Goal: Task Accomplishment & Management: Manage account settings

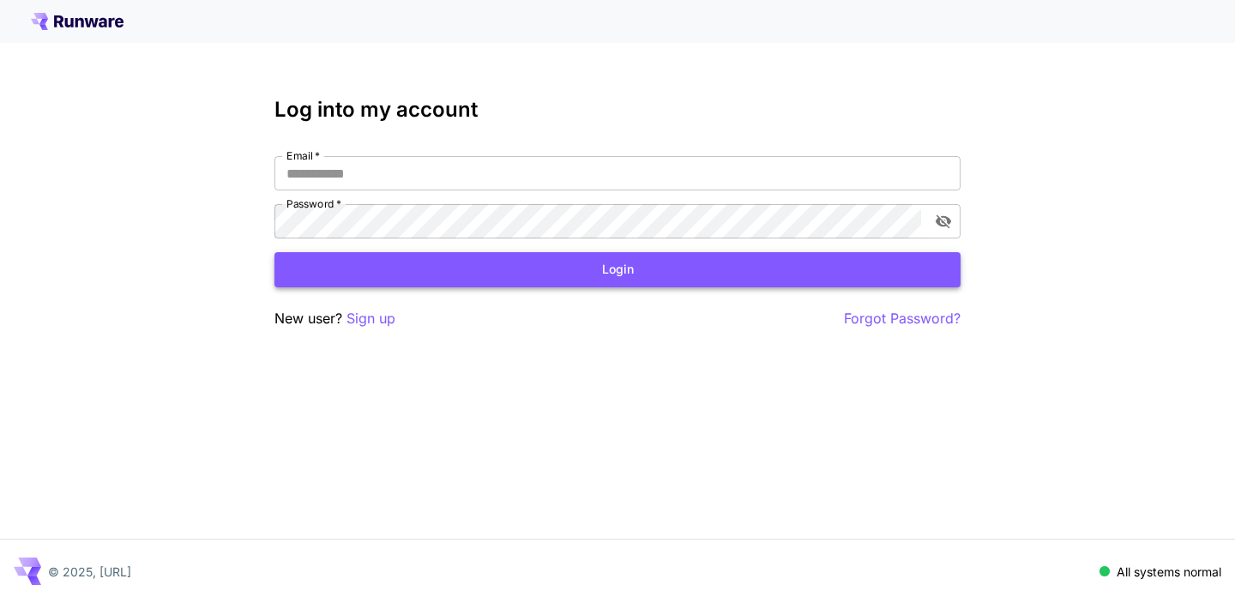
type input "**********"
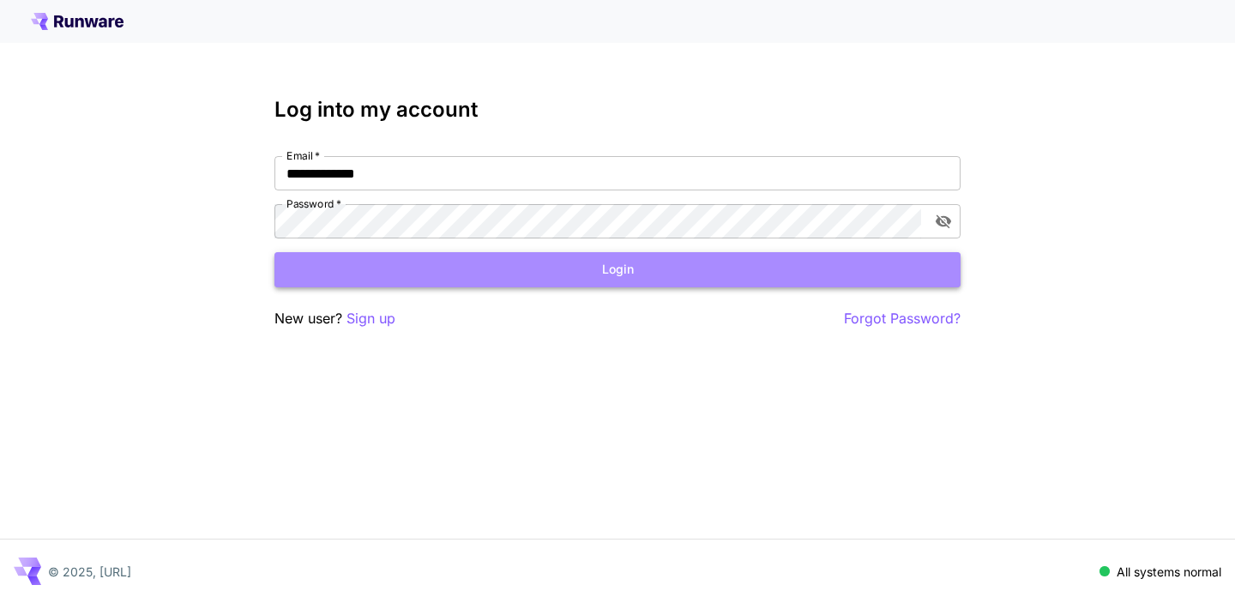
click at [664, 274] on button "Login" at bounding box center [617, 269] width 686 height 35
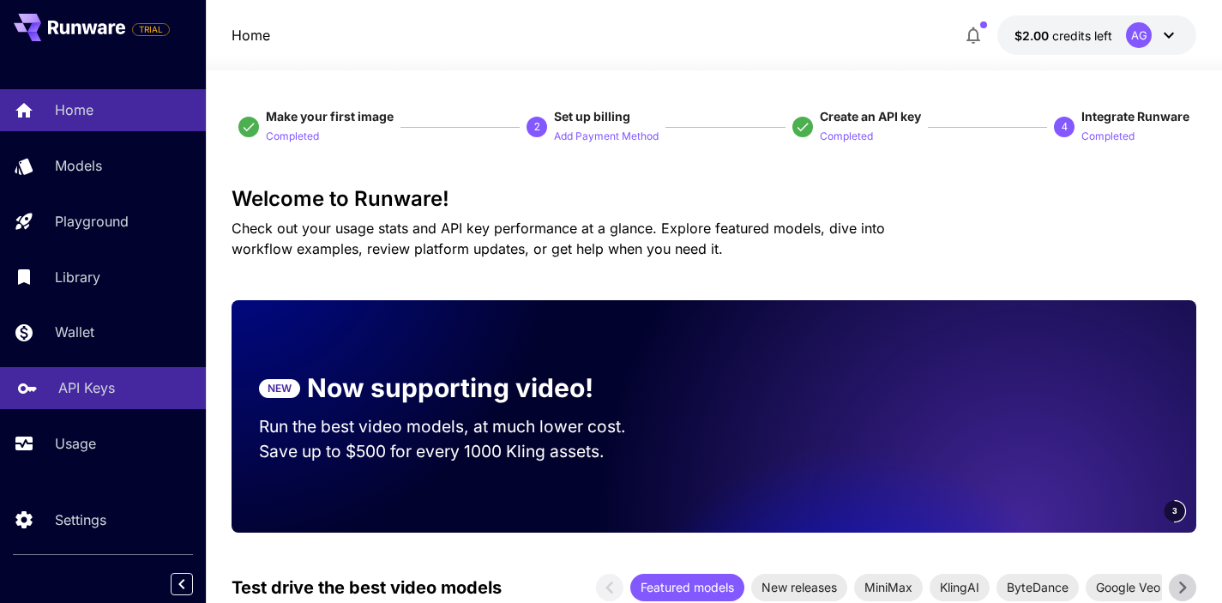
click at [79, 388] on p "API Keys" at bounding box center [86, 387] width 57 height 21
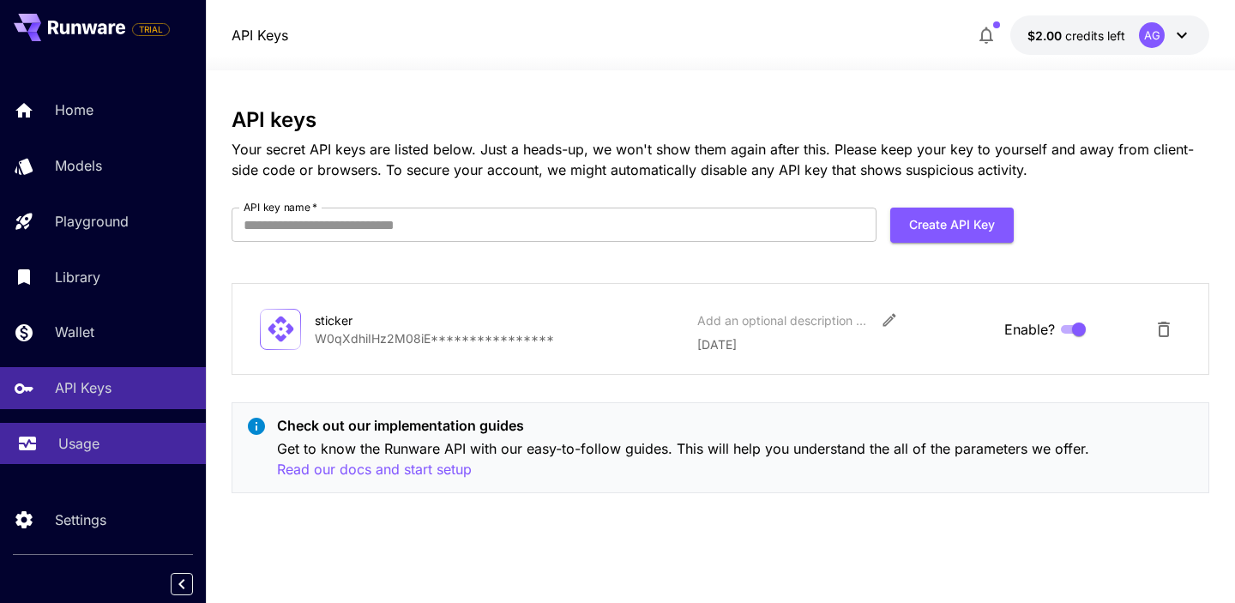
click at [87, 454] on p "Usage" at bounding box center [78, 443] width 41 height 21
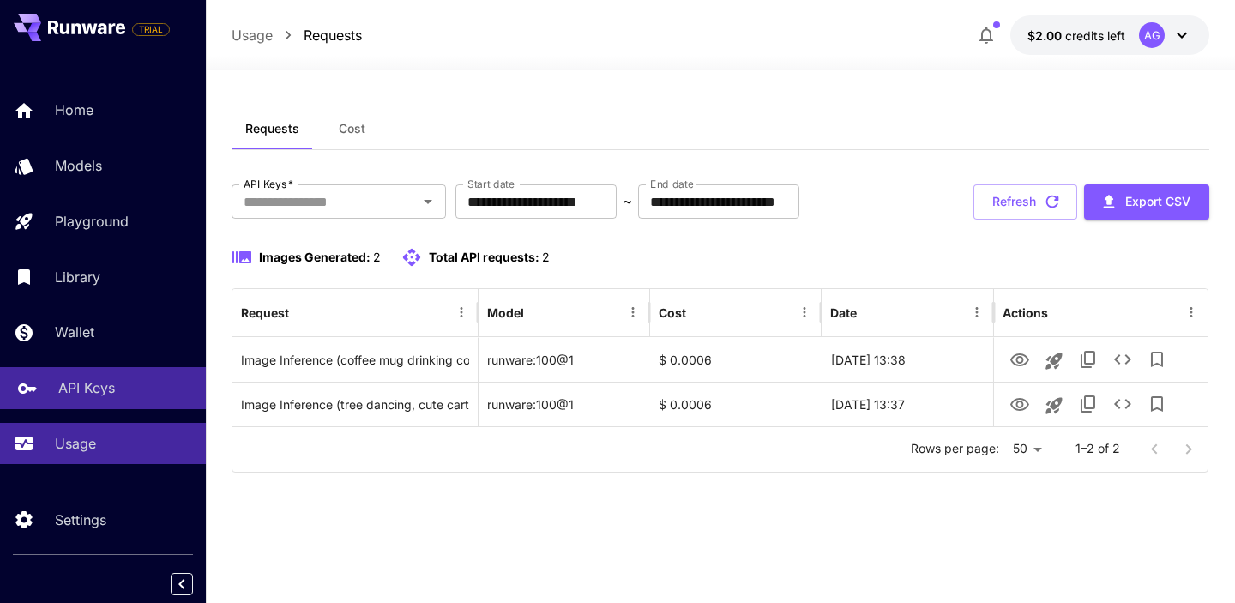
click at [103, 398] on p "API Keys" at bounding box center [86, 387] width 57 height 21
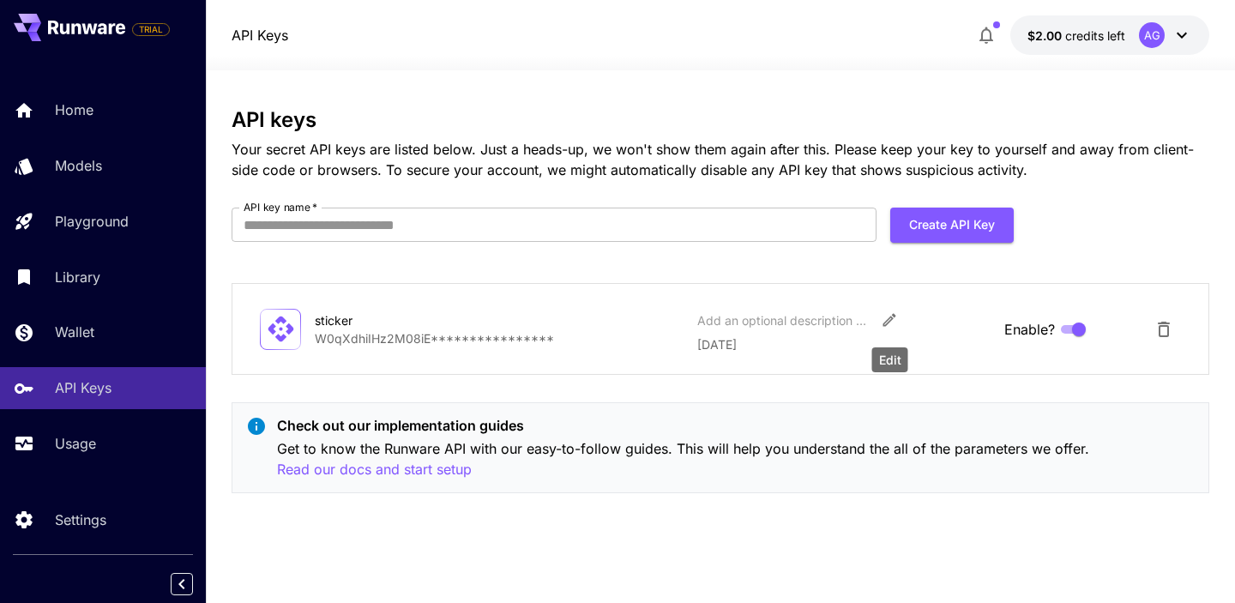
click at [888, 322] on icon "Edit" at bounding box center [888, 320] width 13 height 13
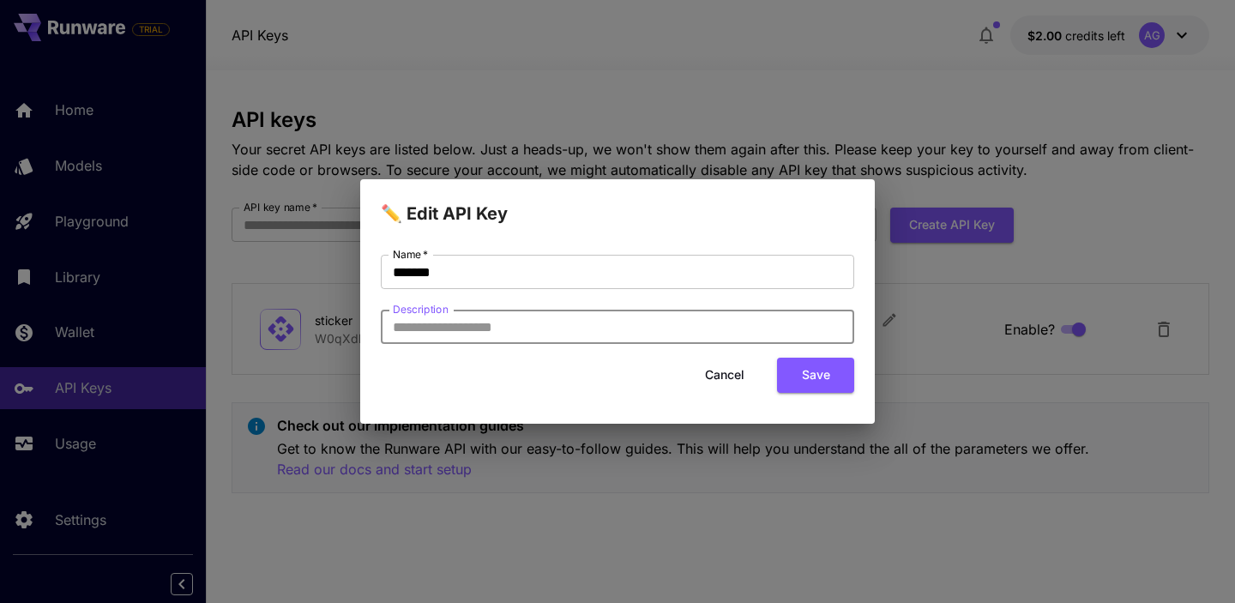
click at [580, 329] on input "Description" at bounding box center [617, 327] width 473 height 34
click at [725, 377] on button "Cancel" at bounding box center [724, 375] width 77 height 35
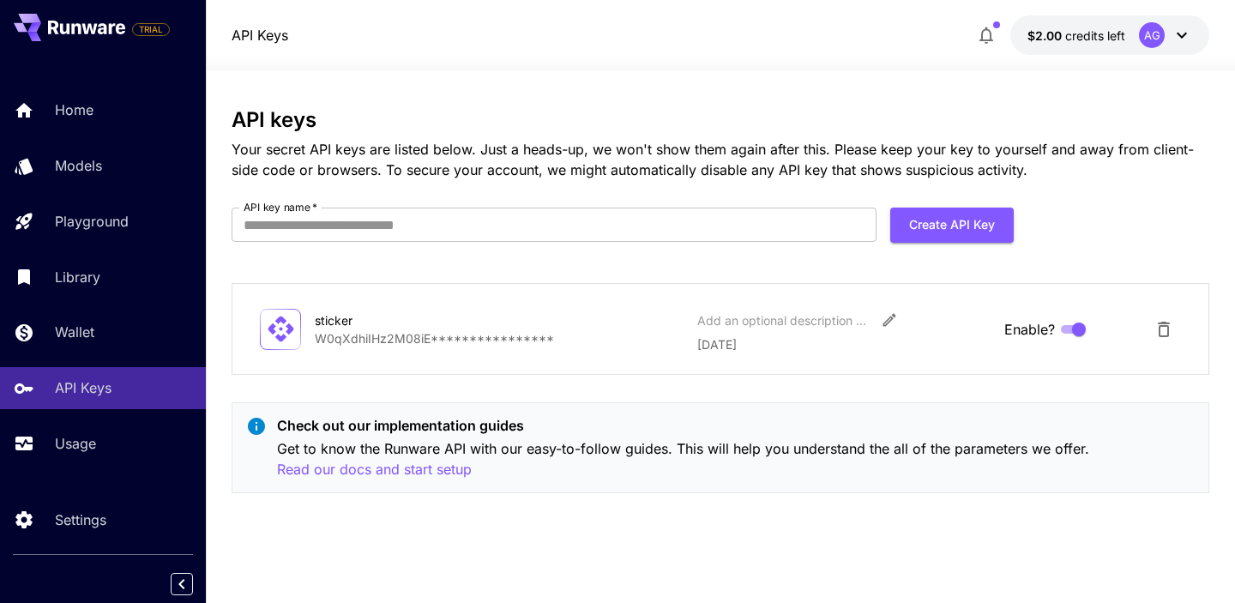
click at [426, 342] on p "**********" at bounding box center [499, 338] width 369 height 18
click at [533, 168] on p "Your secret API keys are listed below. Just a heads-up, we won't show them agai…" at bounding box center [721, 159] width 978 height 41
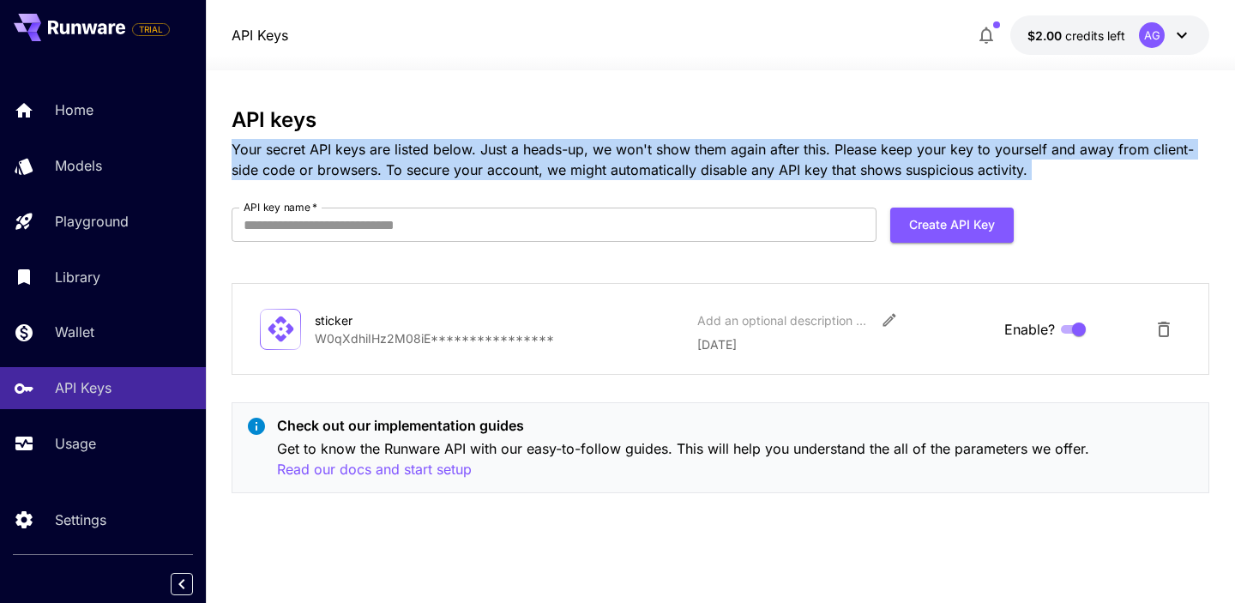
click at [533, 168] on p "Your secret API keys are listed below. Just a heads-up, we won't show them agai…" at bounding box center [721, 159] width 978 height 41
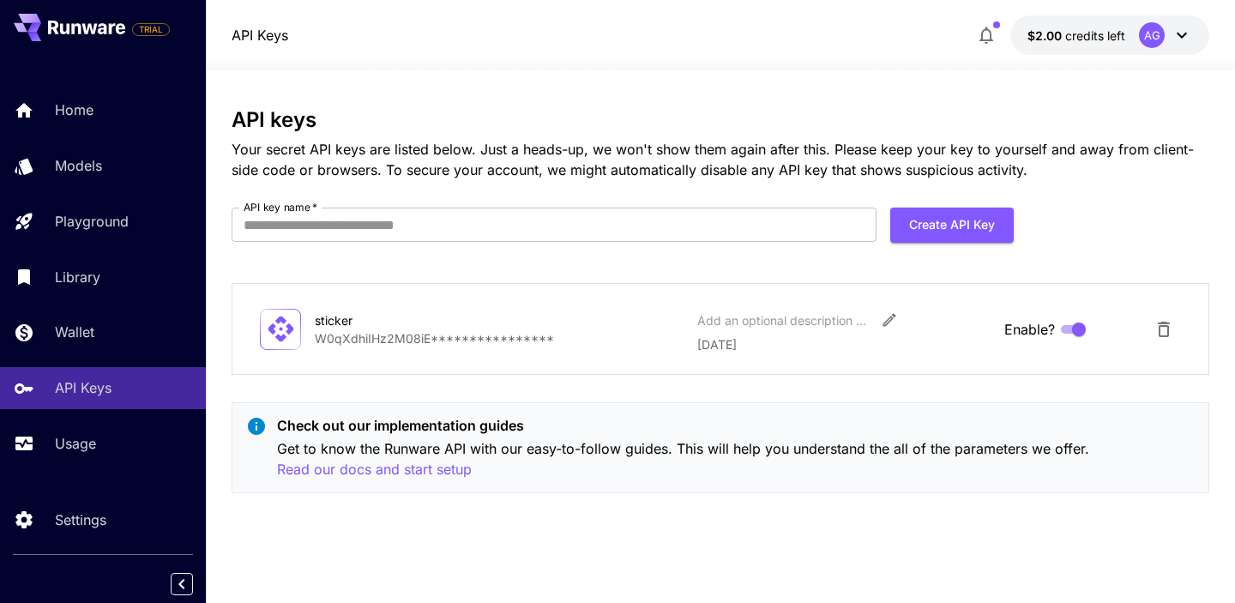
click at [533, 168] on p "Your secret API keys are listed below. Just a heads-up, we won't show them agai…" at bounding box center [721, 159] width 978 height 41
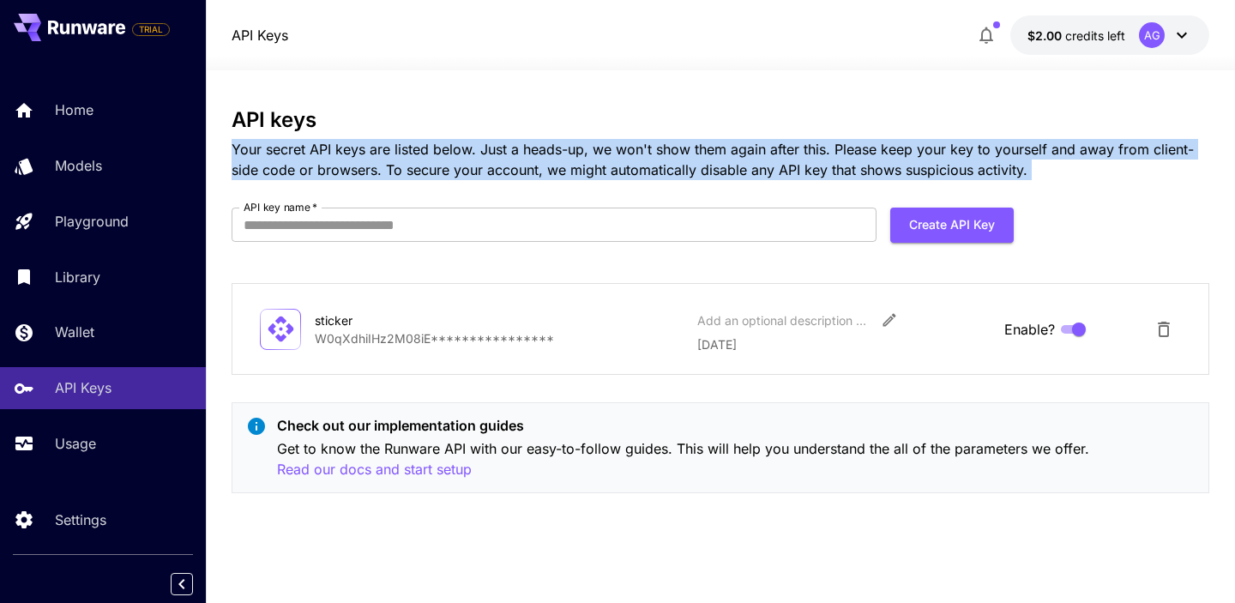
click at [533, 168] on p "Your secret API keys are listed below. Just a heads-up, we won't show them agai…" at bounding box center [721, 159] width 978 height 41
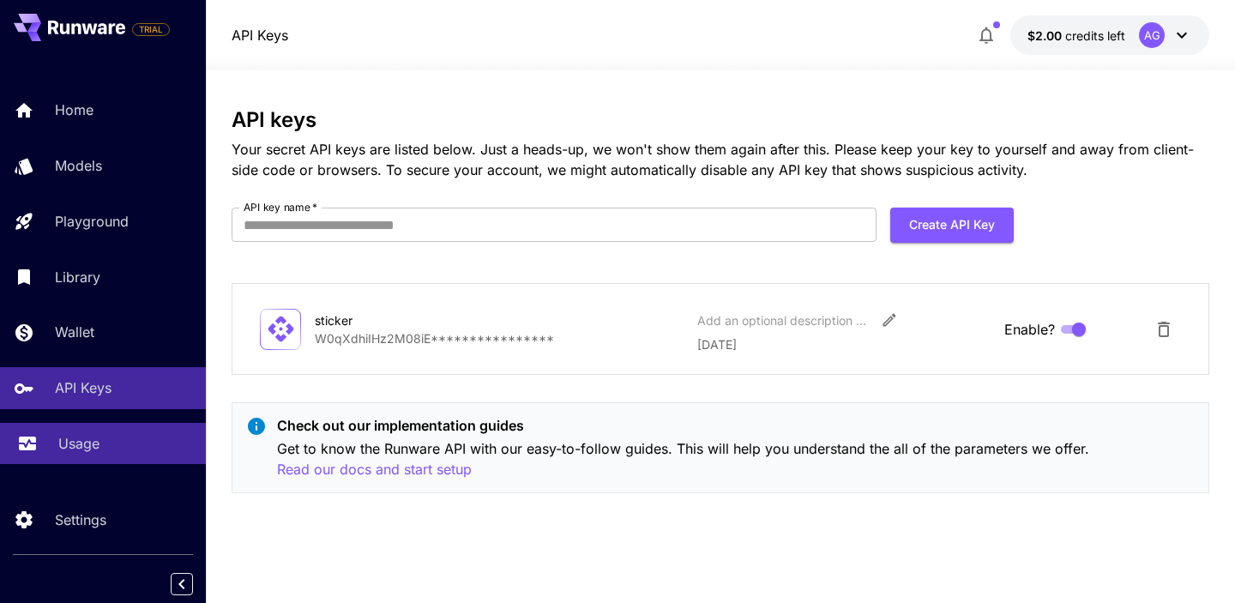
click at [94, 448] on p "Usage" at bounding box center [78, 443] width 41 height 21
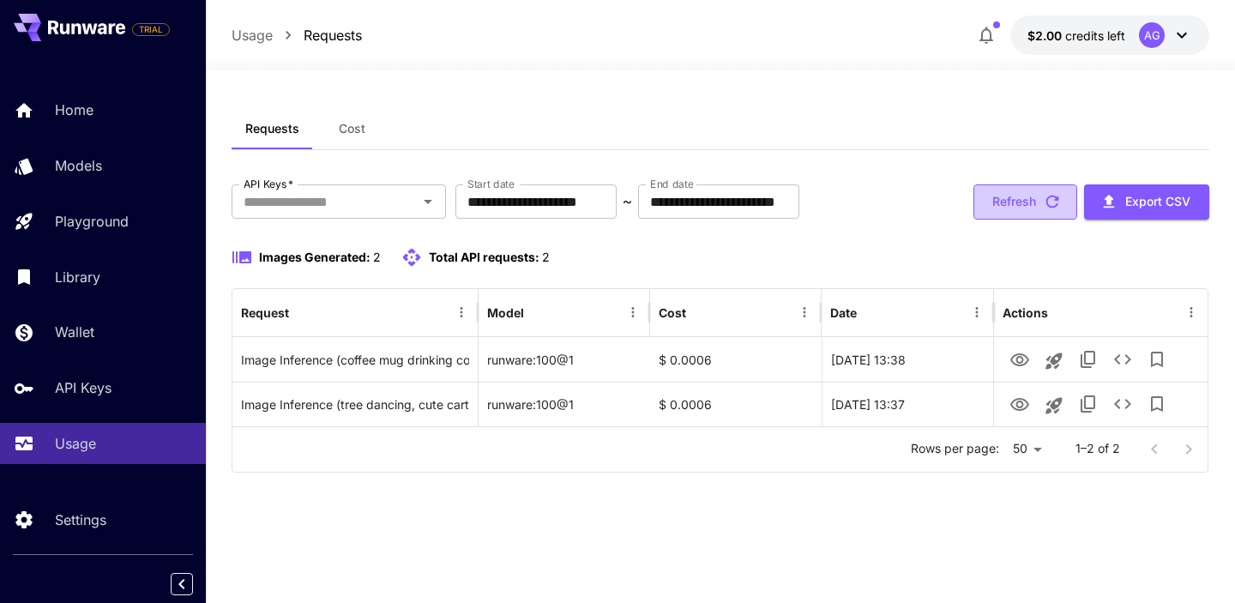
click at [1020, 211] on button "Refresh" at bounding box center [1025, 201] width 104 height 35
click at [993, 200] on button "Refresh" at bounding box center [1025, 201] width 104 height 35
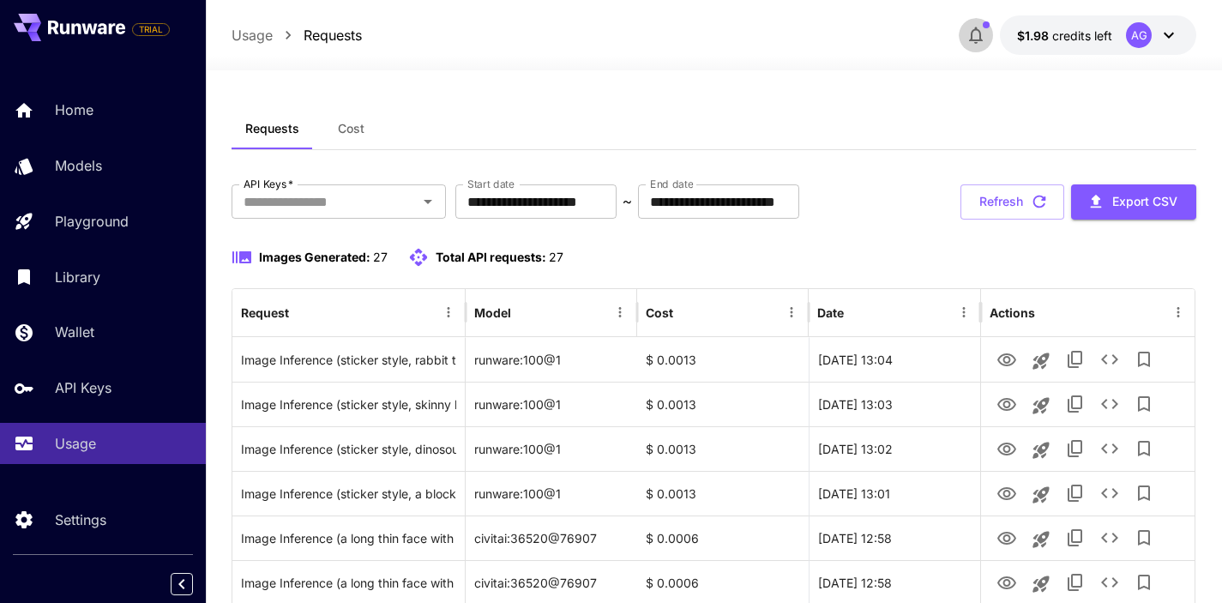
click at [966, 38] on icon "button" at bounding box center [976, 35] width 21 height 21
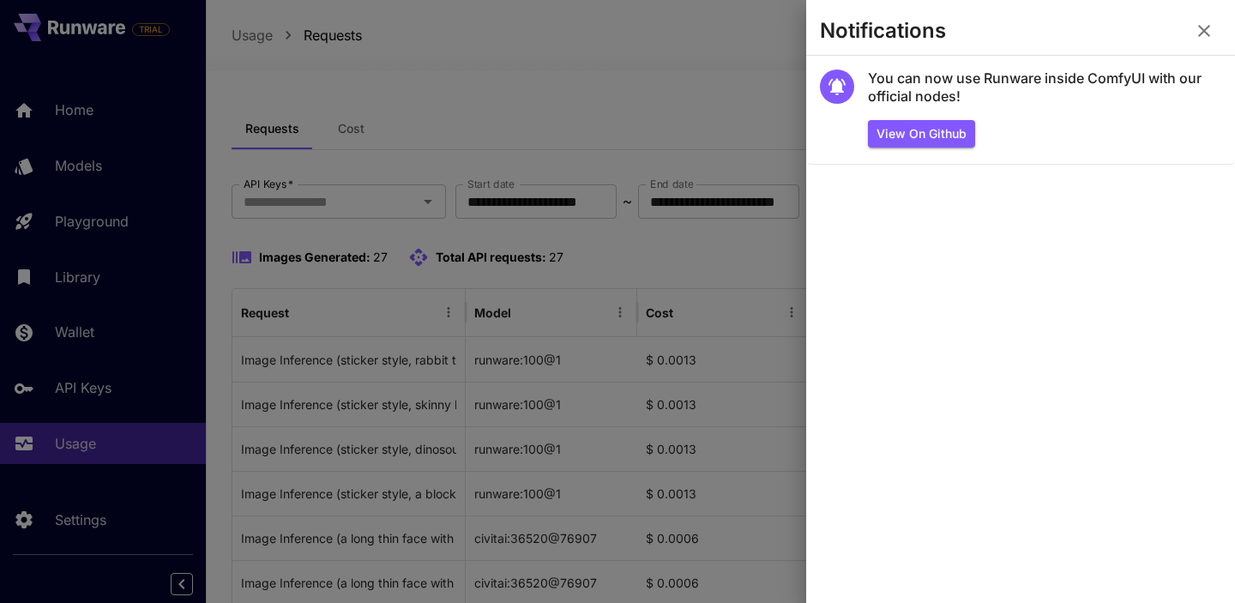
click at [1206, 33] on icon "button" at bounding box center [1204, 31] width 12 height 12
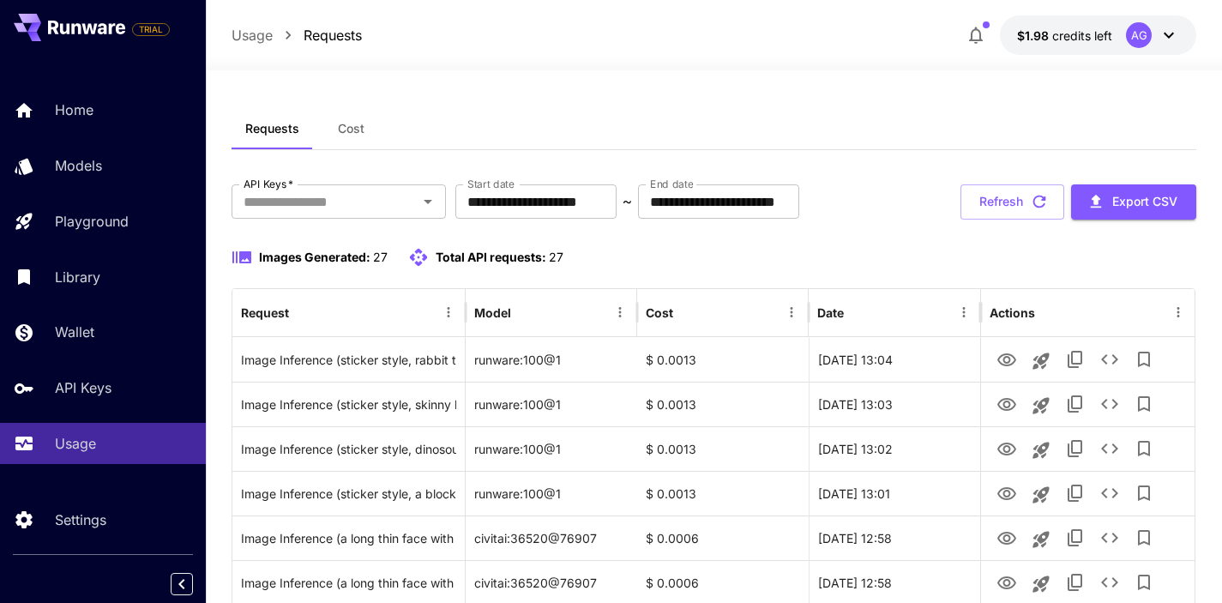
click at [1170, 39] on icon at bounding box center [1168, 35] width 21 height 21
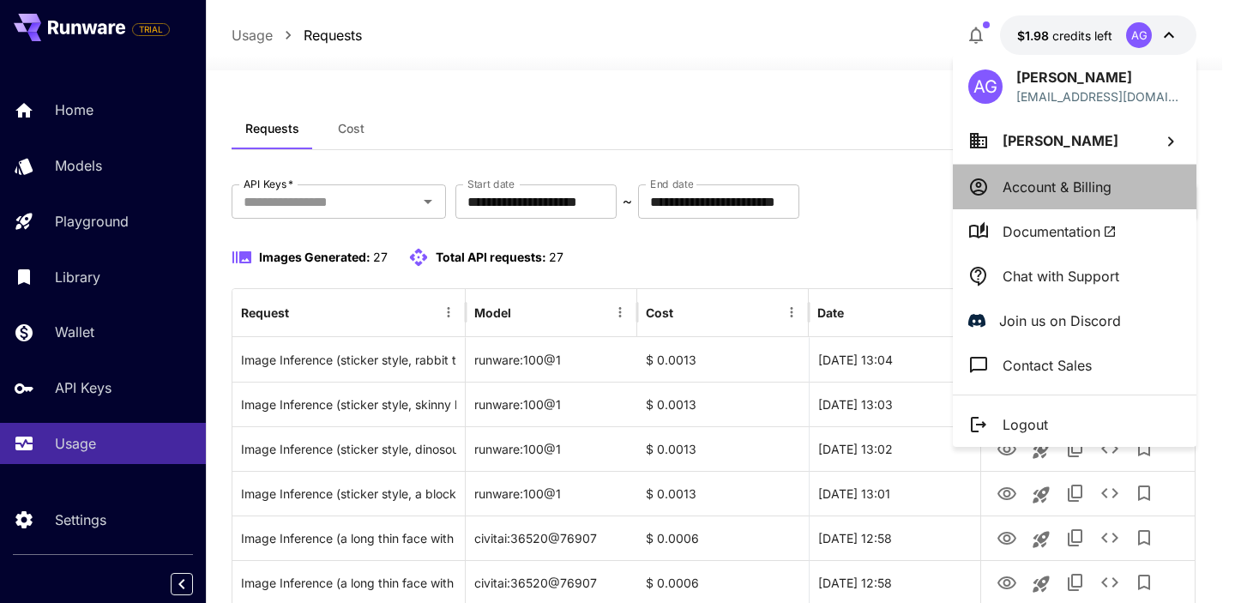
click at [1104, 186] on p "Account & Billing" at bounding box center [1056, 187] width 109 height 21
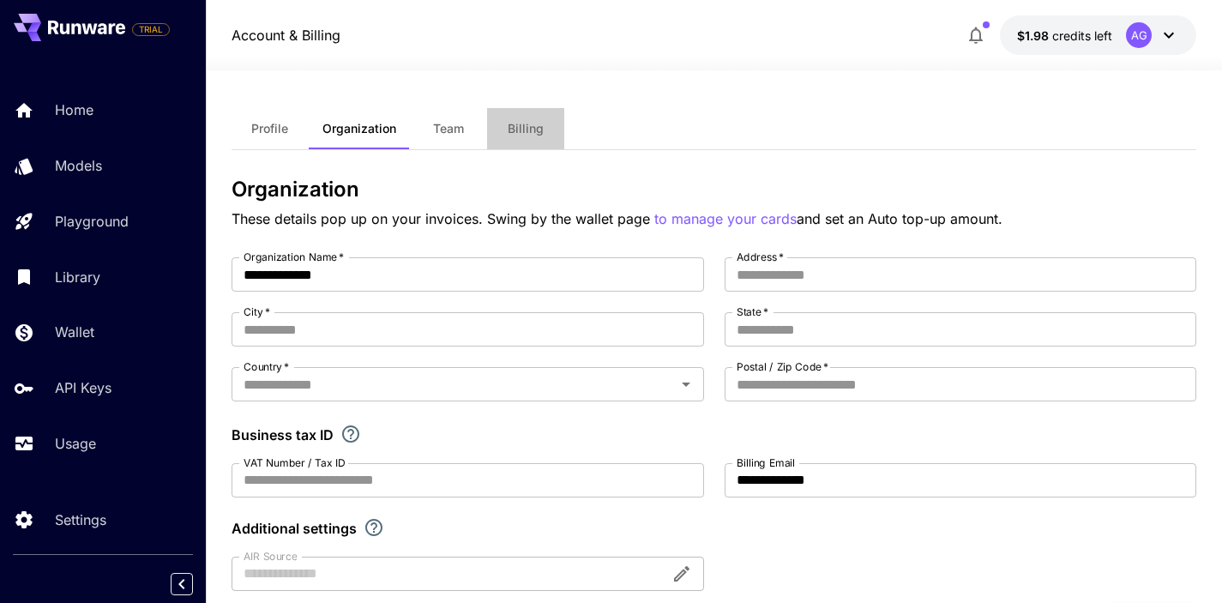
click at [523, 127] on span "Billing" at bounding box center [526, 128] width 36 height 15
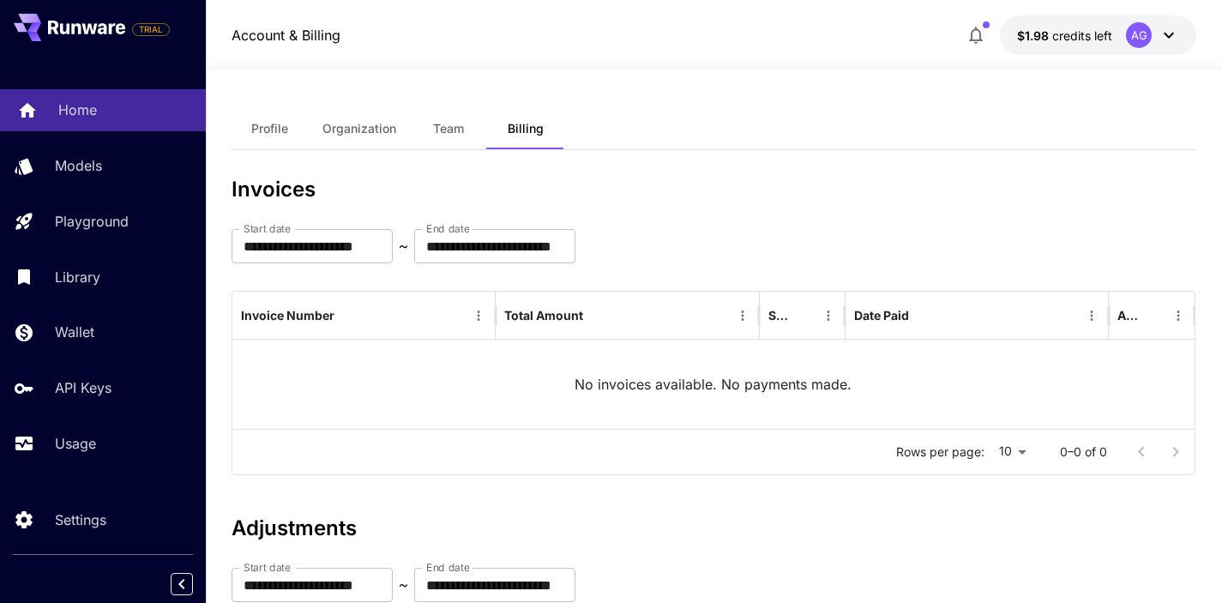
click at [65, 108] on p "Home" at bounding box center [77, 109] width 39 height 21
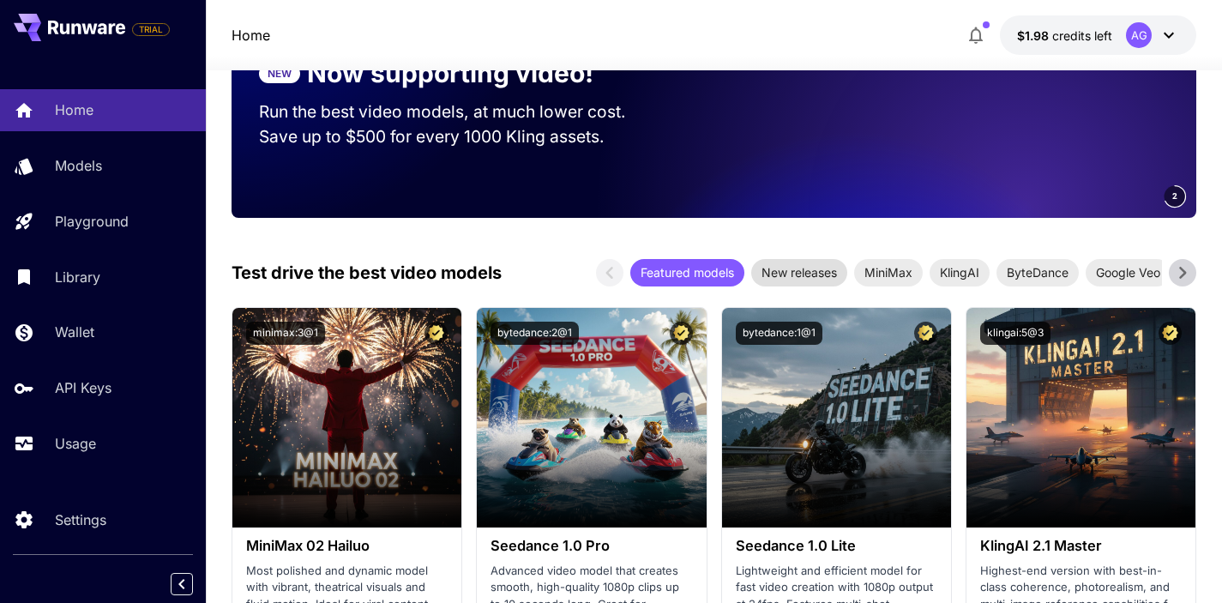
scroll to position [109, 0]
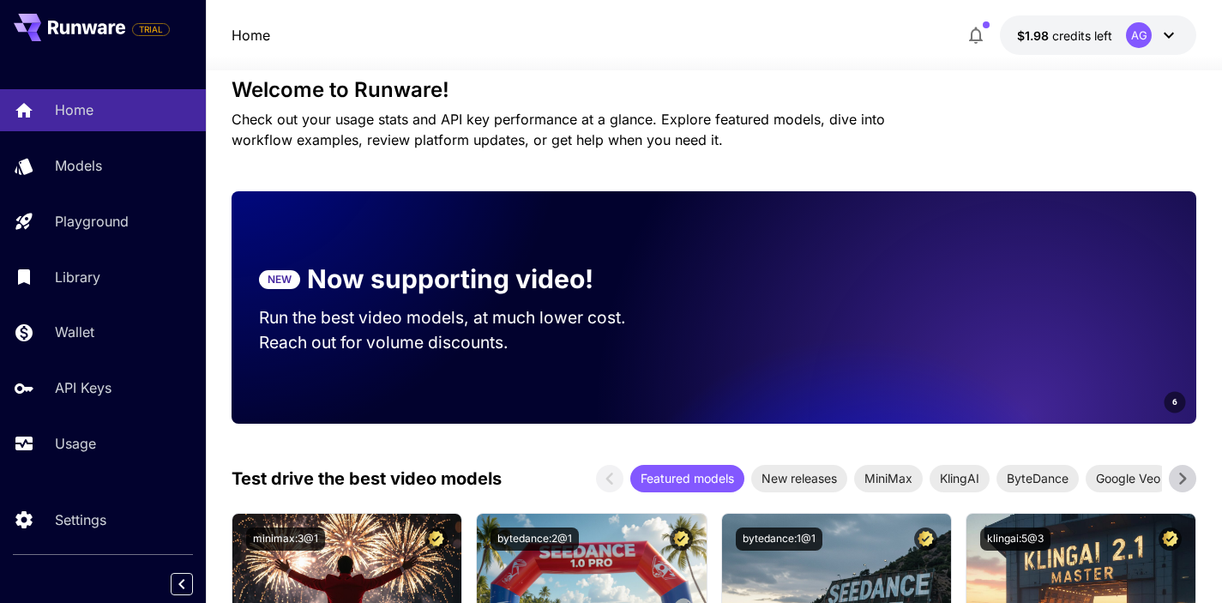
click at [976, 45] on icon "button" at bounding box center [976, 35] width 21 height 21
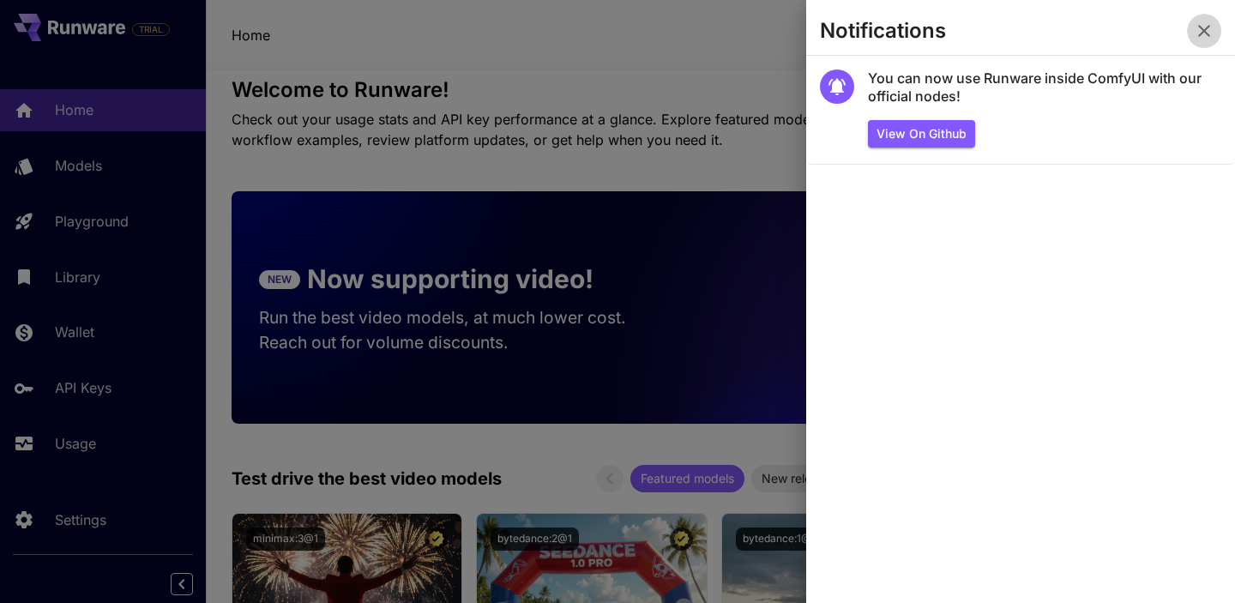
click at [1204, 38] on icon "button" at bounding box center [1204, 31] width 21 height 21
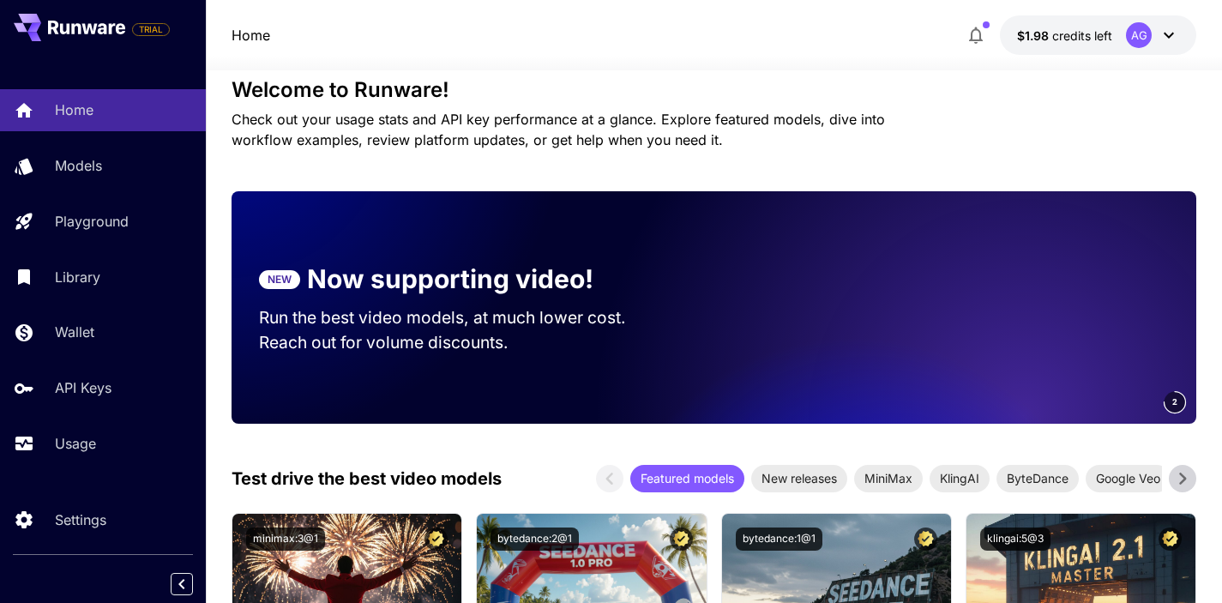
click at [695, 51] on div at bounding box center [714, 60] width 1016 height 21
click at [974, 33] on icon "button" at bounding box center [976, 35] width 21 height 21
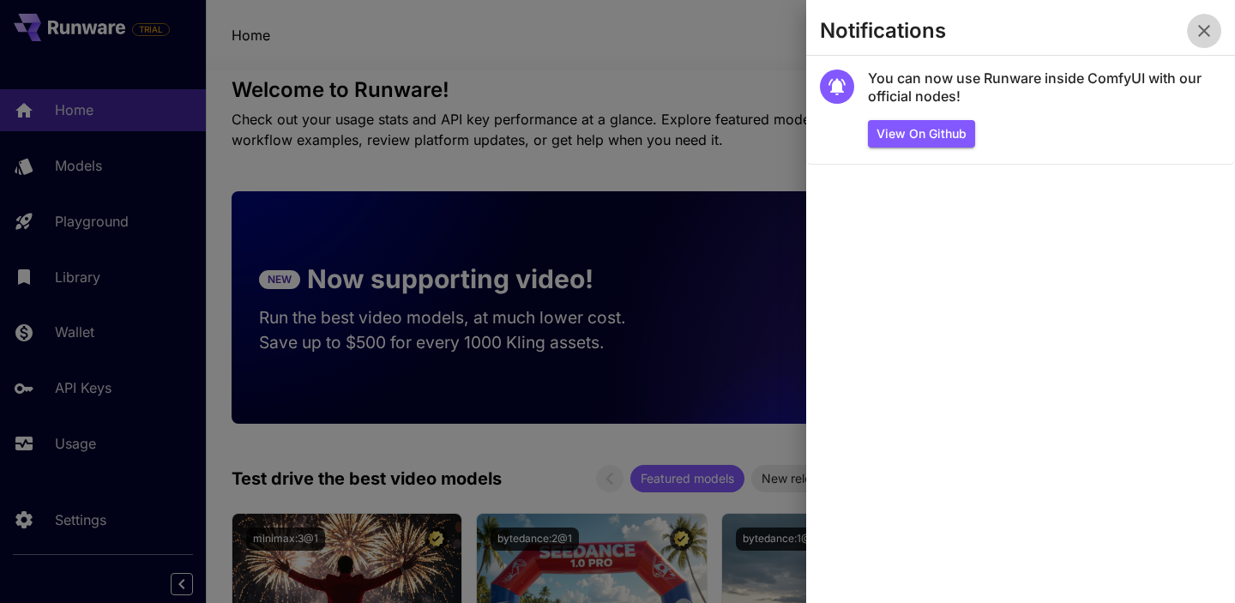
click at [1203, 36] on icon "button" at bounding box center [1204, 31] width 21 height 21
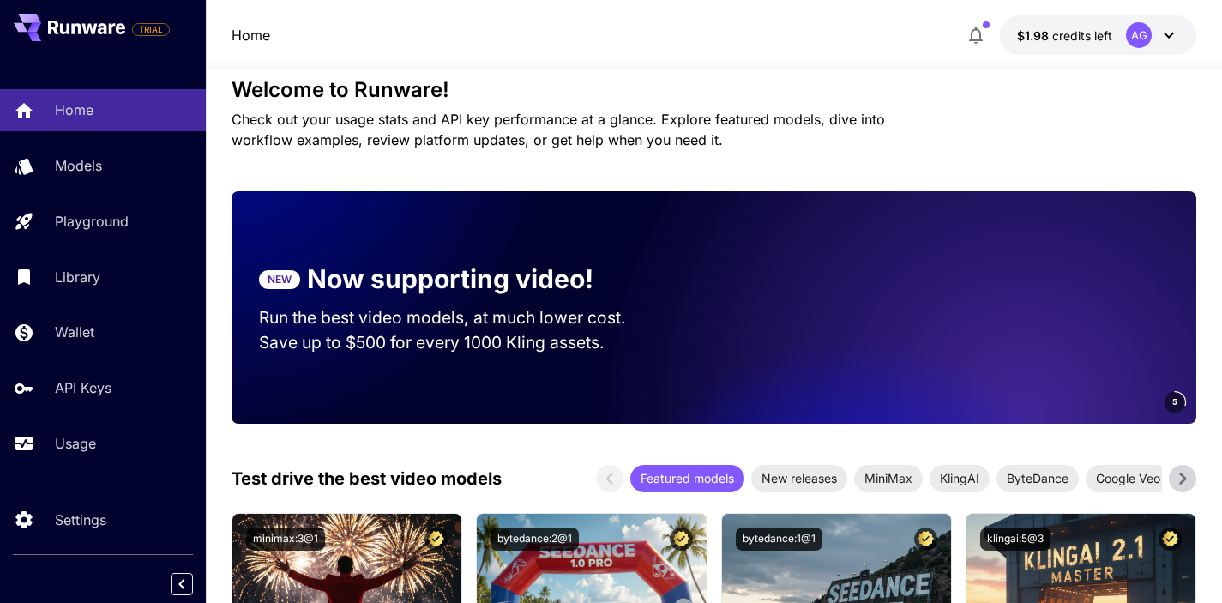
click at [617, 44] on div "Home $1.98 credits left AG" at bounding box center [715, 34] width 966 height 39
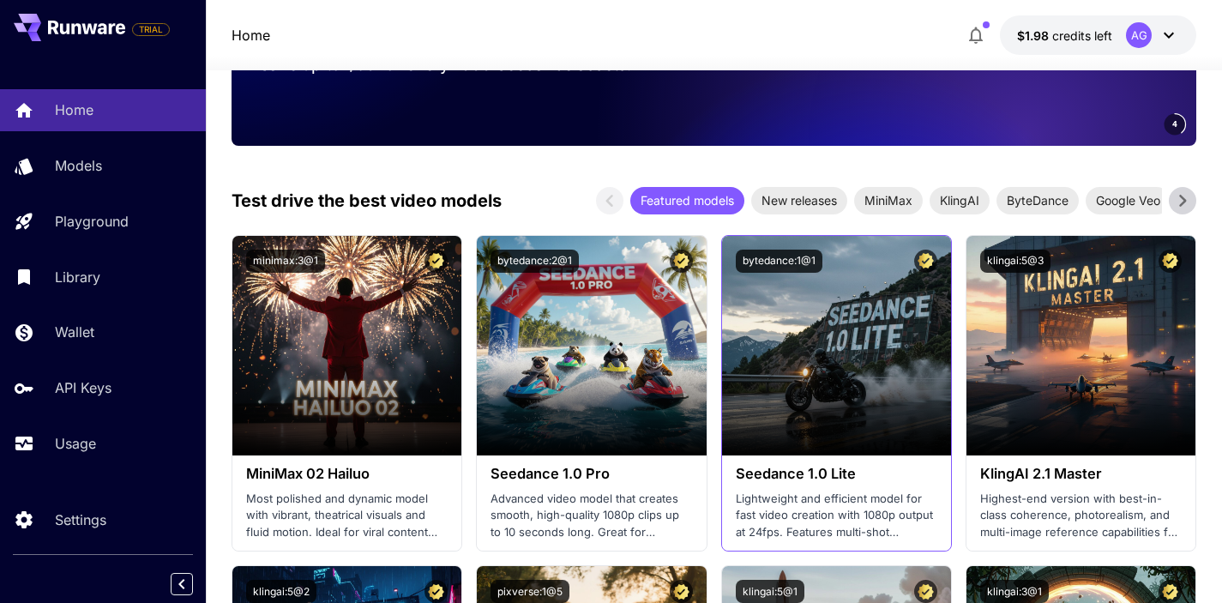
scroll to position [559, 0]
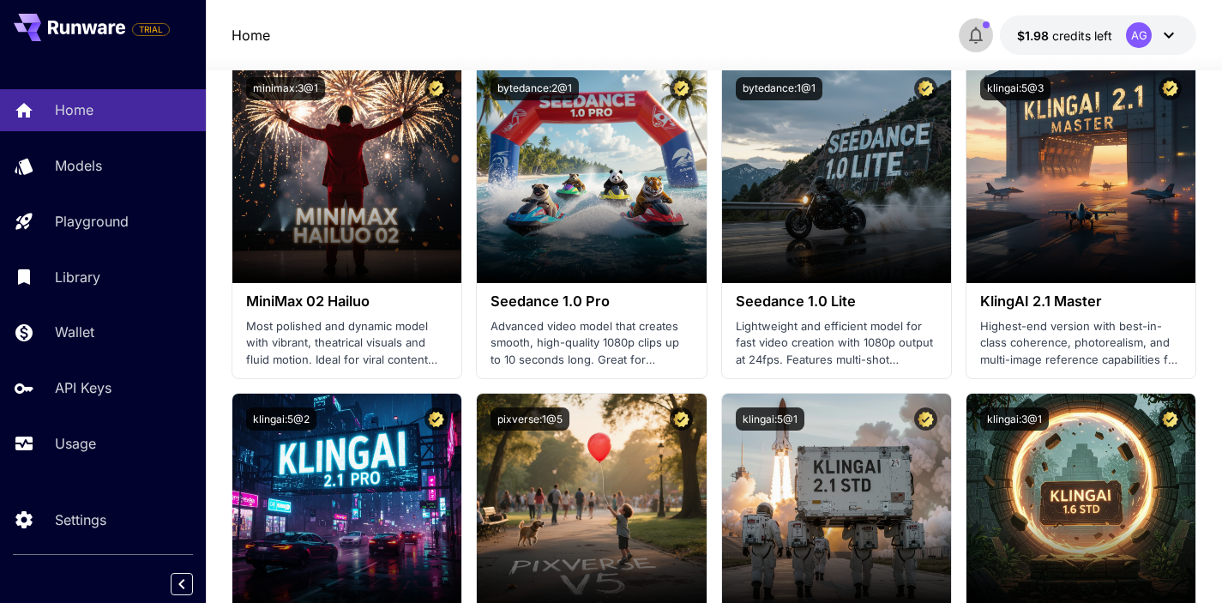
click at [983, 27] on icon "button" at bounding box center [976, 35] width 21 height 21
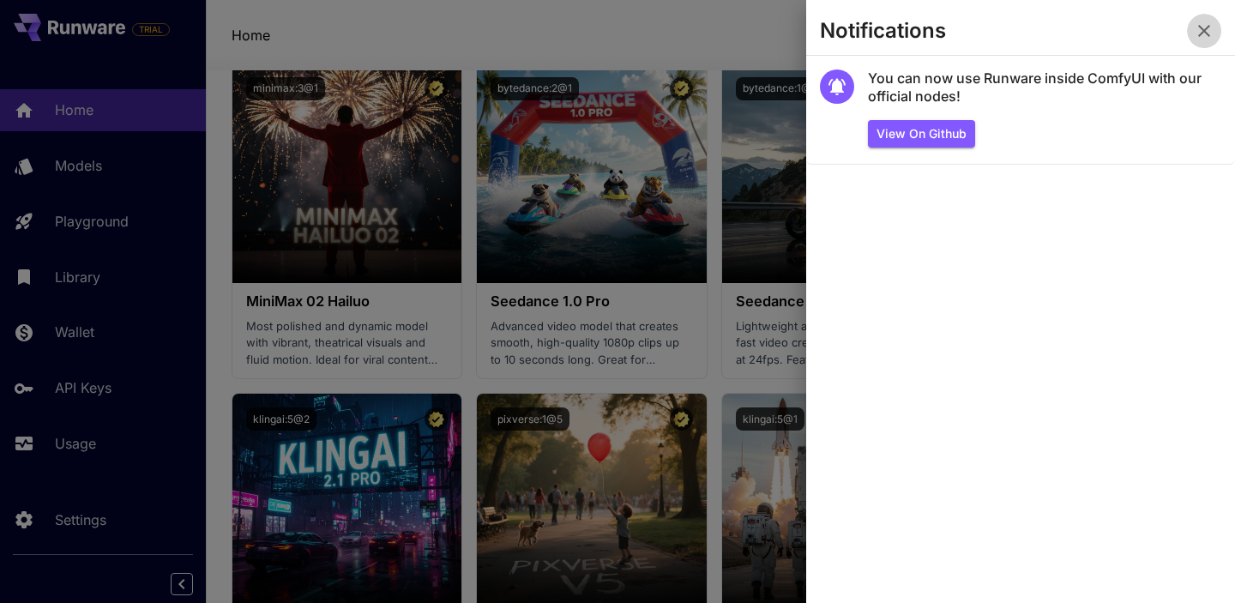
click at [1203, 28] on icon "button" at bounding box center [1204, 31] width 21 height 21
